Goal: Task Accomplishment & Management: Manage account settings

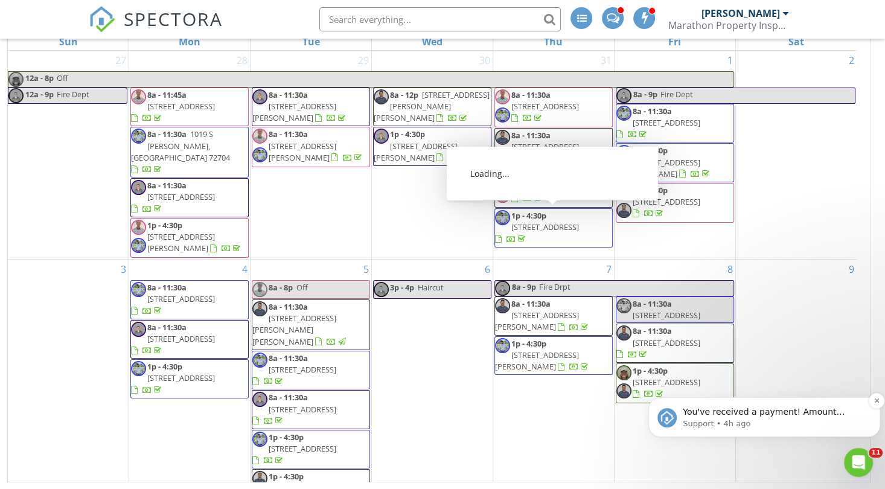
click at [758, 419] on p "Support • 4h ago" at bounding box center [774, 423] width 182 height 11
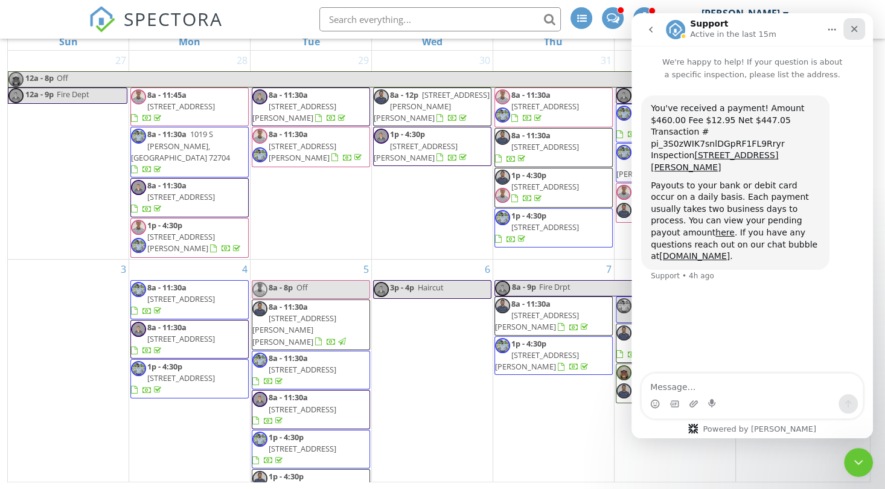
click at [854, 28] on icon "Close" at bounding box center [854, 29] width 7 height 7
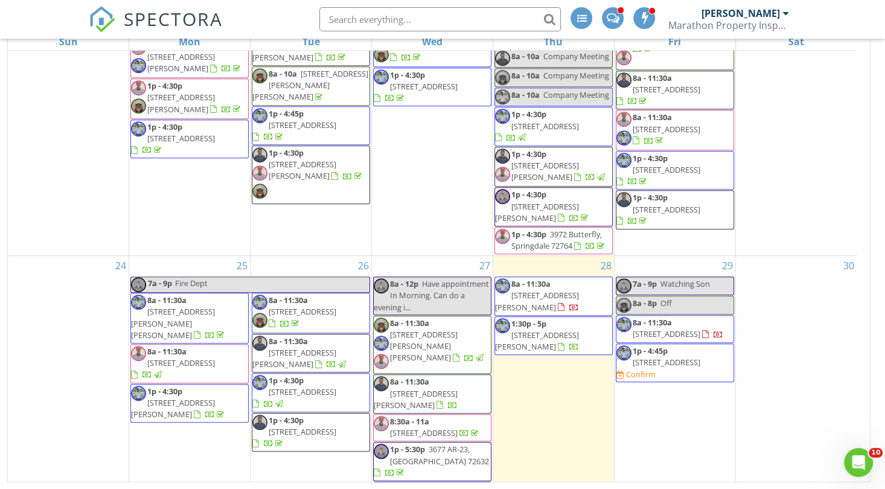
scroll to position [724, 0]
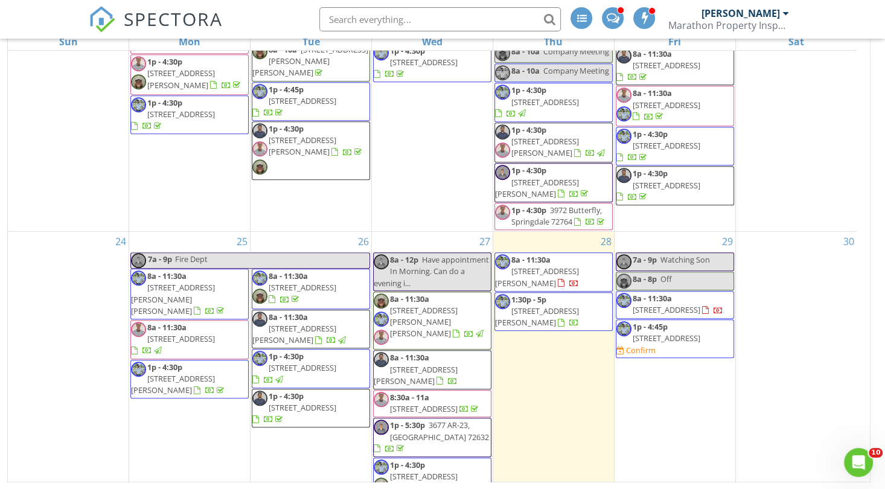
click at [669, 333] on span "208 SE 13th St, Bentonville 72712" at bounding box center [667, 338] width 68 height 11
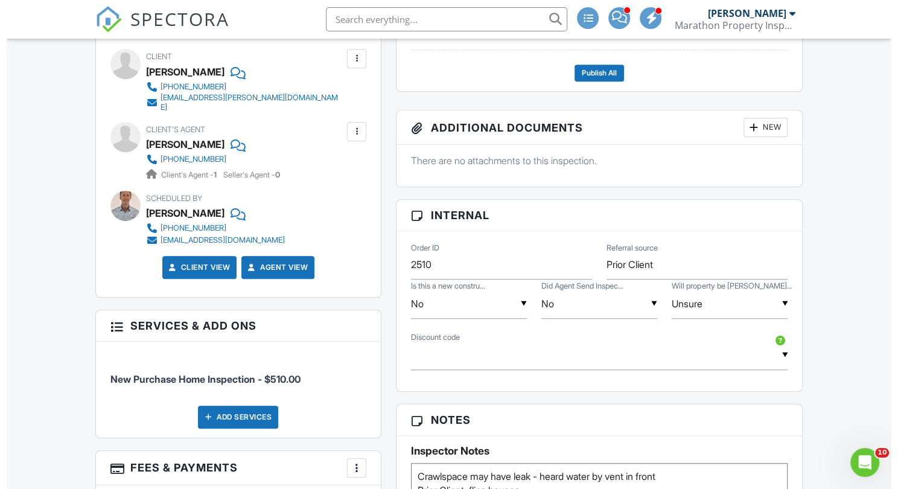
scroll to position [724, 0]
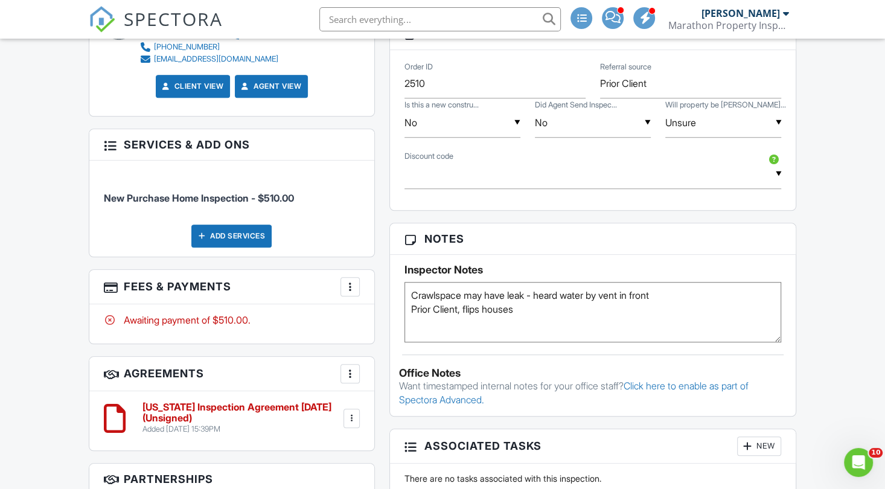
click at [348, 286] on div at bounding box center [350, 287] width 12 height 12
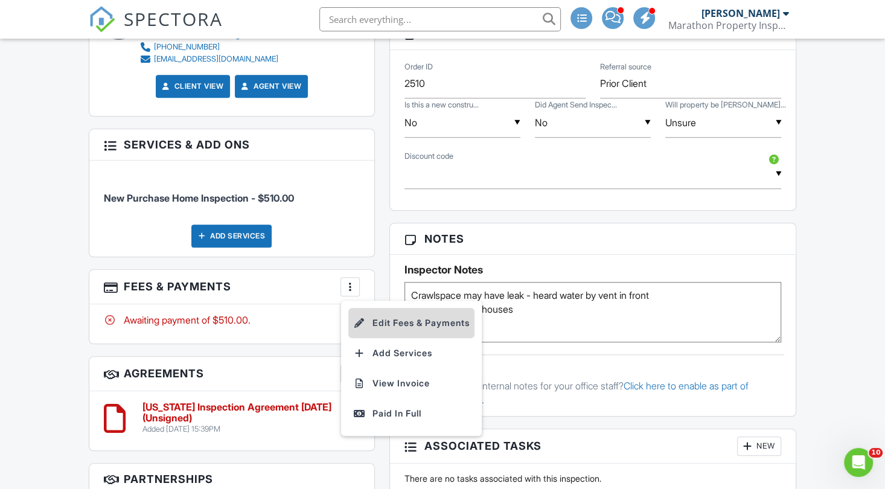
click at [422, 325] on li "Edit Fees & Payments" at bounding box center [411, 323] width 126 height 30
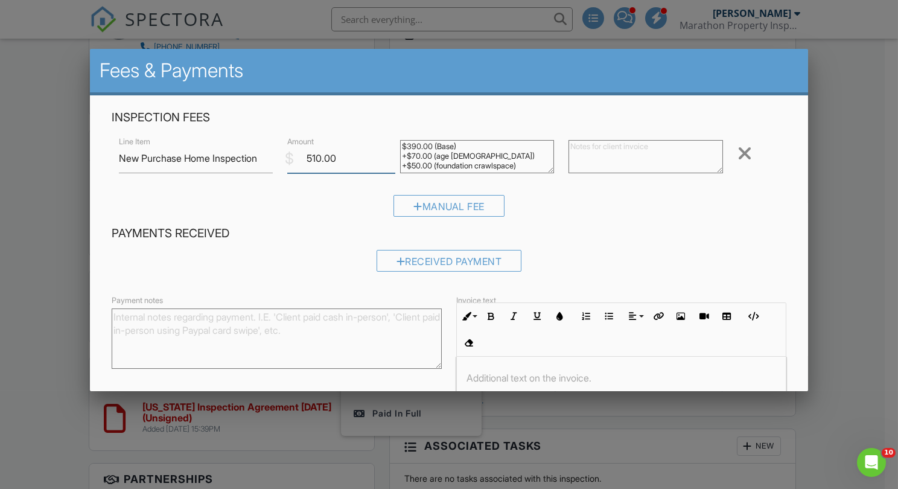
drag, startPoint x: 342, startPoint y: 156, endPoint x: 280, endPoint y: 151, distance: 61.8
click at [285, 151] on div "$ Amount 510.00" at bounding box center [336, 159] width 112 height 30
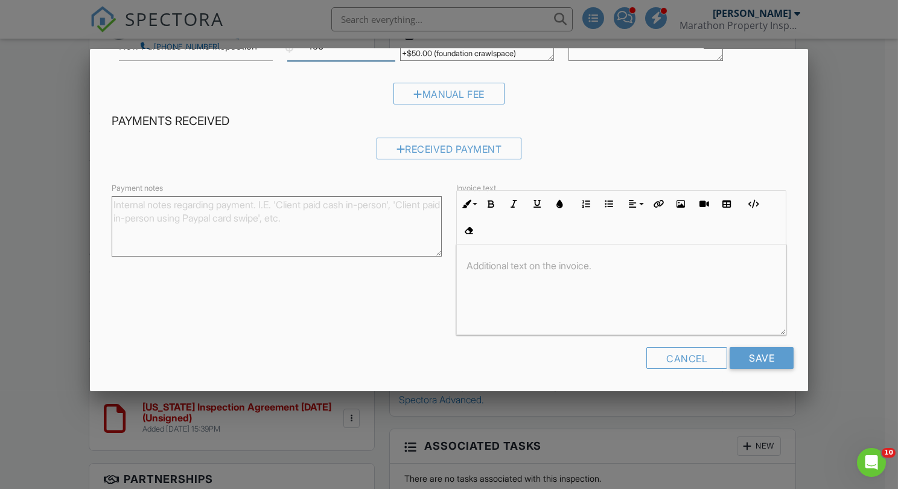
scroll to position [0, 0]
type input "495"
click at [741, 363] on input "Save" at bounding box center [762, 358] width 64 height 22
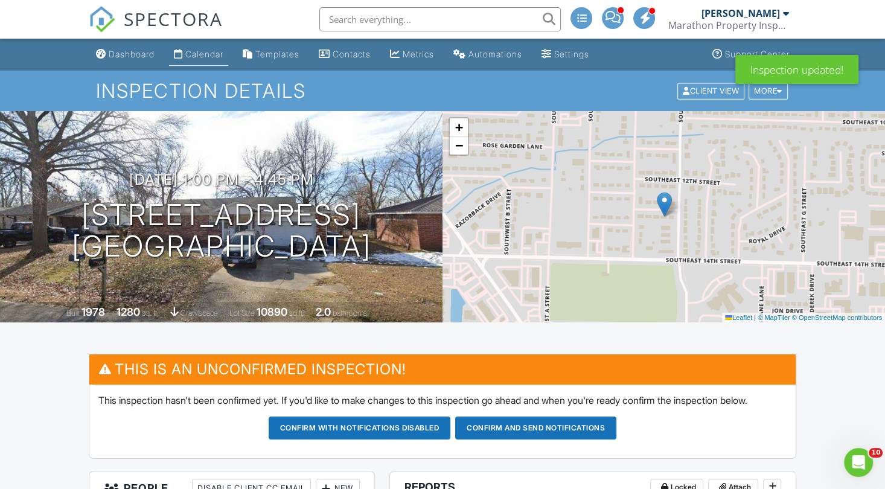
click at [191, 58] on div "Calendar" at bounding box center [204, 54] width 38 height 10
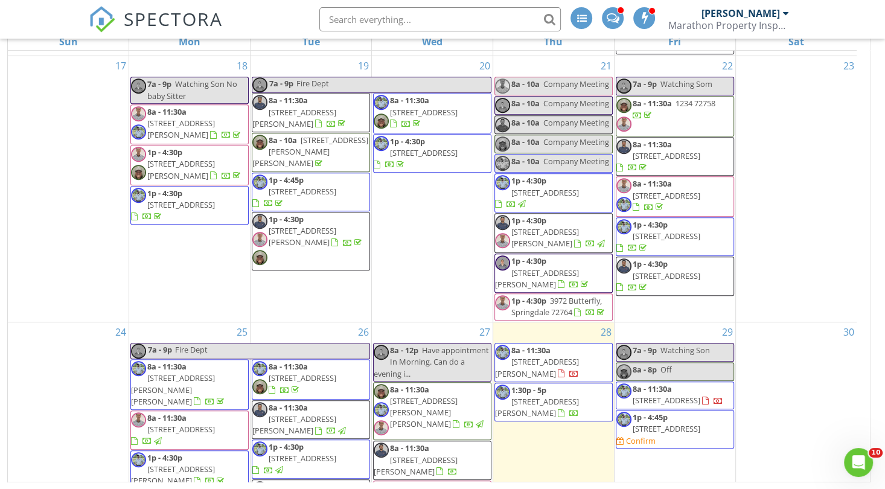
scroll to position [543, 0]
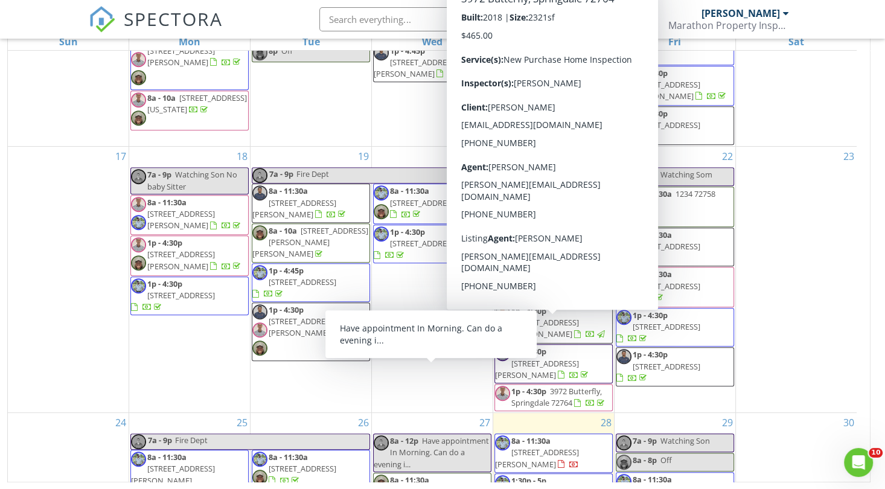
click at [8, 275] on div "17" at bounding box center [68, 280] width 121 height 266
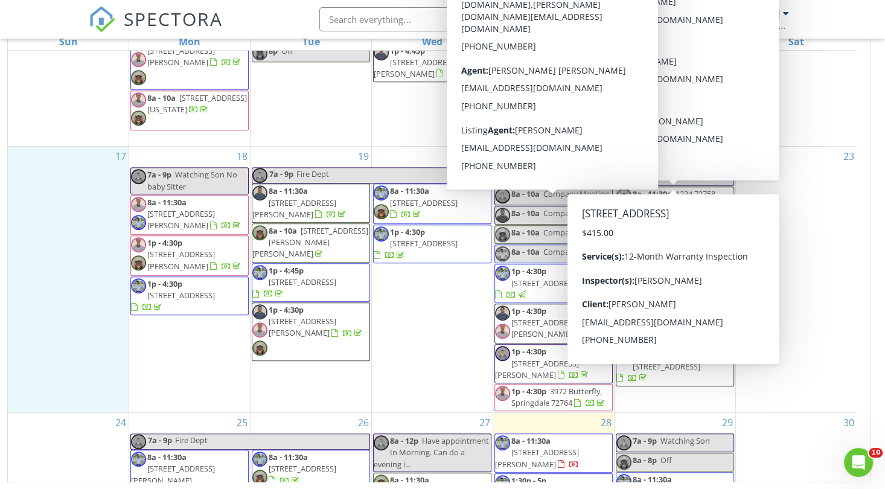
click at [808, 260] on div "23" at bounding box center [796, 280] width 121 height 266
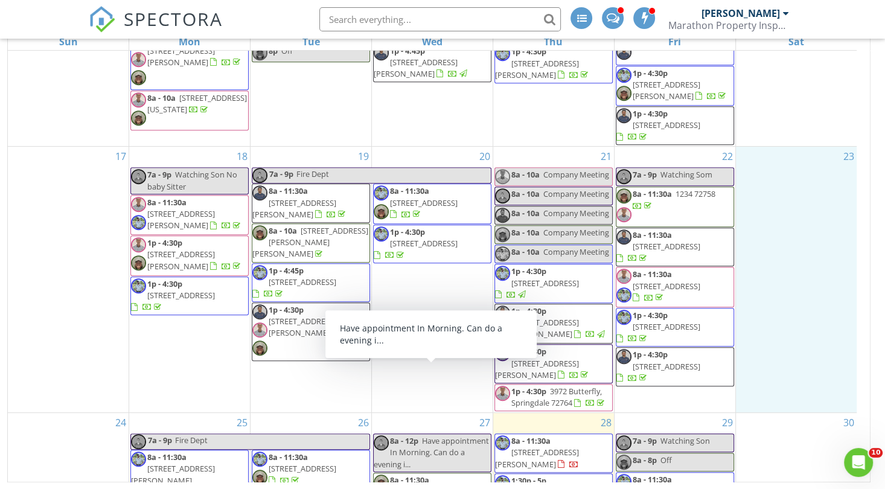
click at [19, 214] on div "17" at bounding box center [68, 280] width 121 height 266
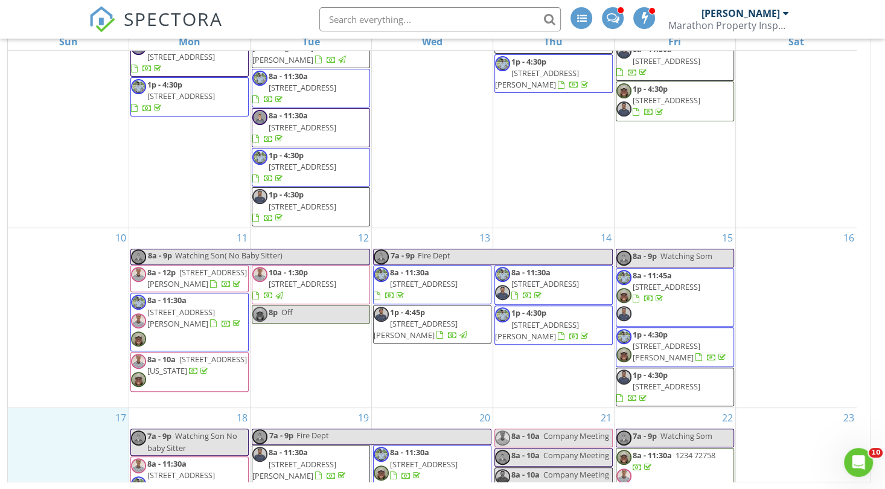
scroll to position [272, 0]
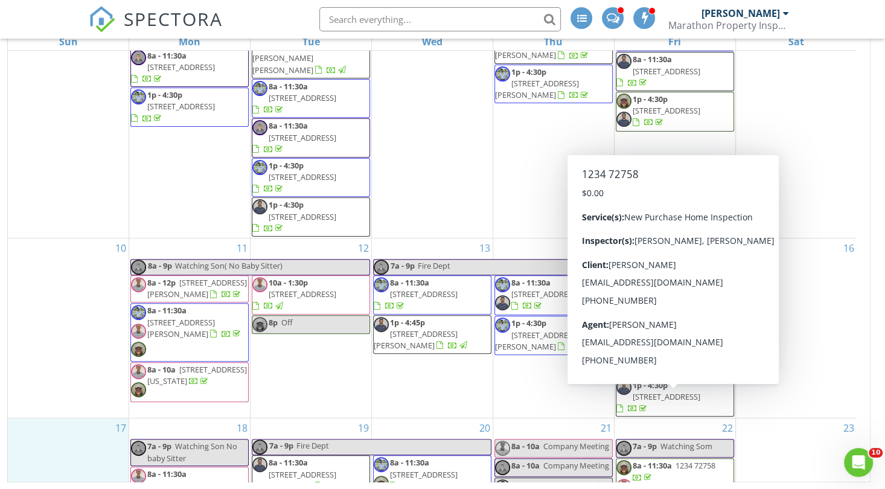
click at [709, 460] on span "8a - 11:30a 1234 72758" at bounding box center [674, 478] width 117 height 36
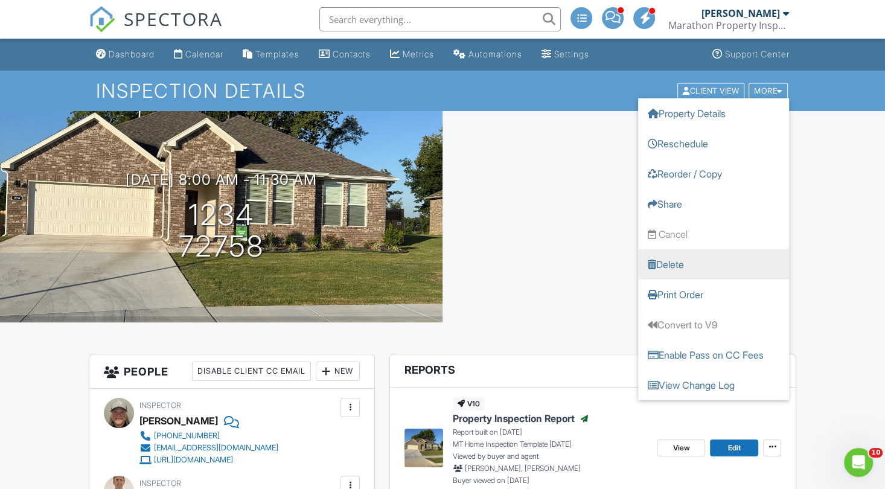
click at [710, 262] on link "Delete" at bounding box center [713, 264] width 151 height 30
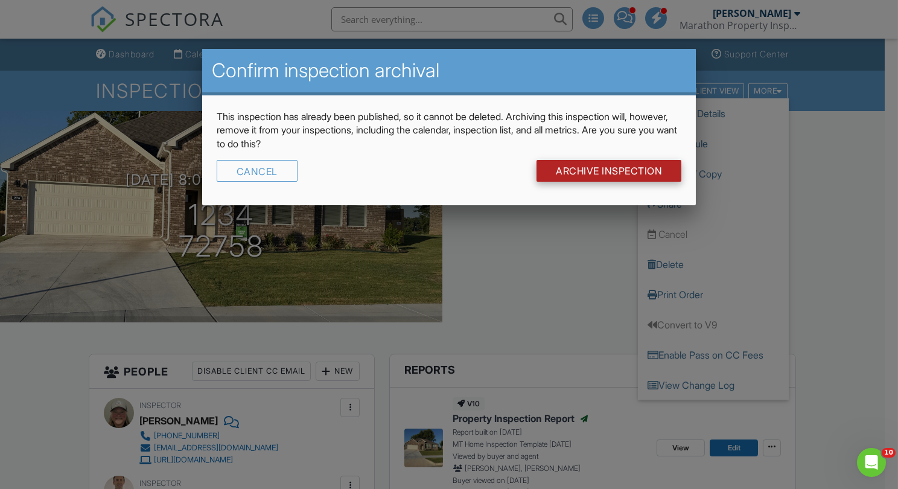
click at [589, 173] on input "Archive Inspection" at bounding box center [609, 171] width 145 height 22
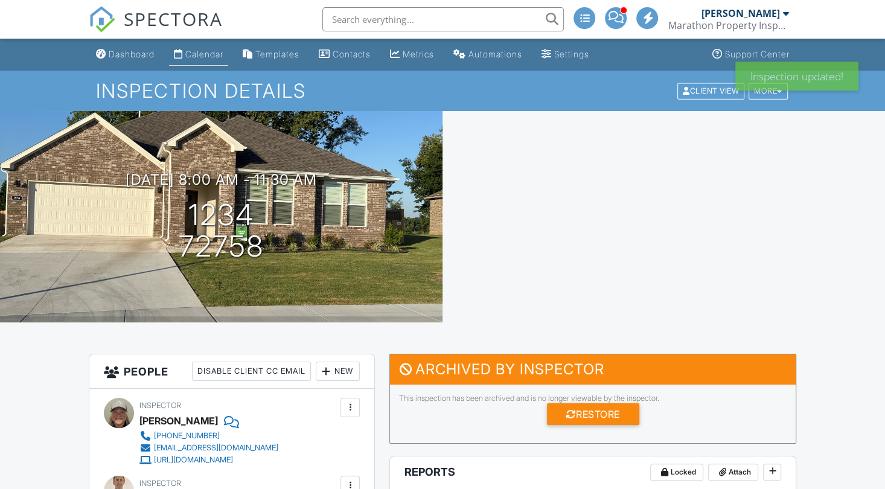
click at [206, 57] on div "Calendar" at bounding box center [204, 54] width 38 height 10
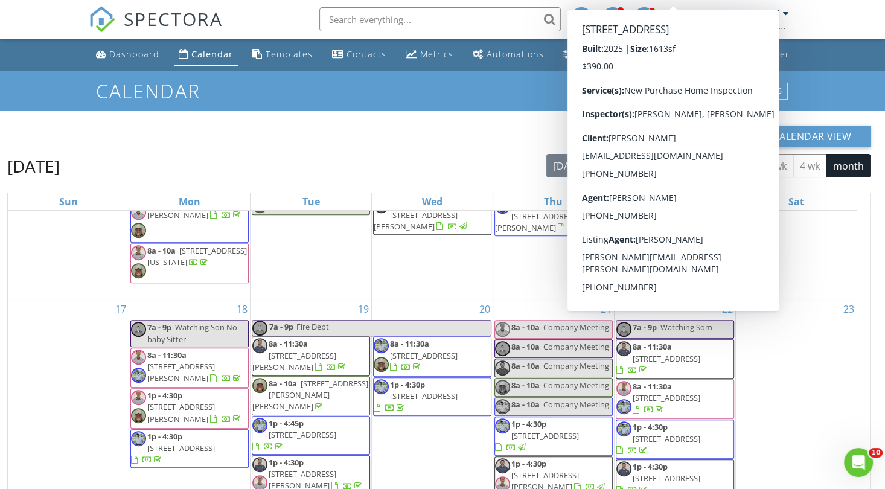
scroll to position [543, 0]
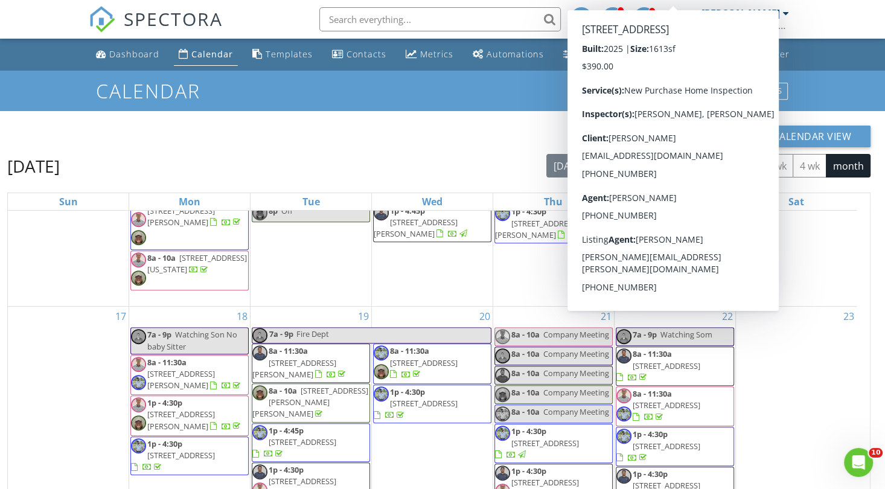
click at [786, 374] on div "23" at bounding box center [796, 440] width 121 height 266
